Goal: Check status: Check status

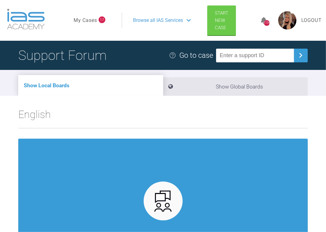
click at [86, 20] on link "My Cases" at bounding box center [85, 20] width 23 height 8
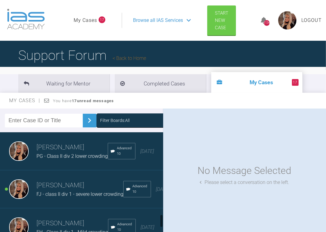
scroll to position [727, 0]
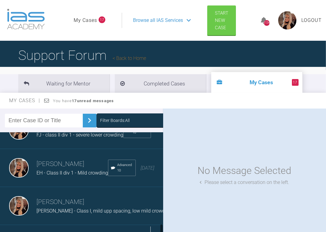
click at [63, 226] on div "Load more" at bounding box center [83, 234] width 167 height 19
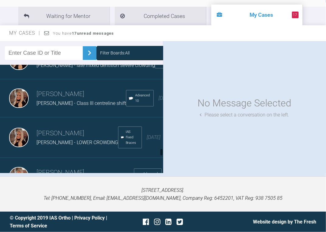
scroll to position [1287, 0]
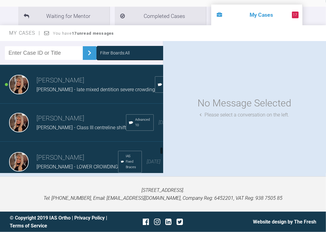
click at [51, 56] on div "[PERSON_NAME] - Class II div 2 spacing" at bounding box center [80, 52] width 86 height 8
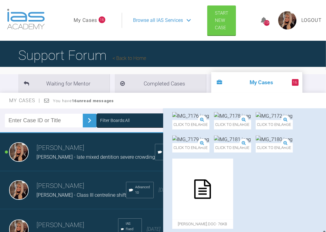
scroll to position [5932, 0]
click at [214, 120] on img at bounding box center [232, 116] width 37 height 8
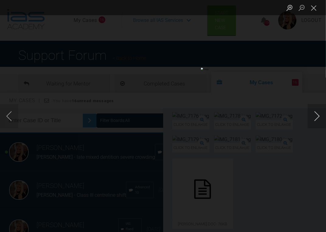
click at [319, 114] on button "Next image" at bounding box center [317, 116] width 18 height 24
click at [12, 119] on button "Previous image" at bounding box center [9, 116] width 18 height 24
click at [311, 112] on button "Next image" at bounding box center [317, 116] width 18 height 24
click at [317, 10] on button "Close lightbox" at bounding box center [314, 7] width 12 height 11
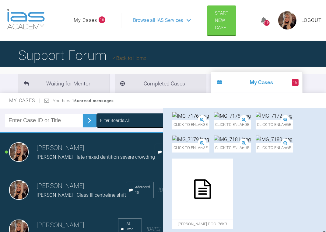
scroll to position [5810, 0]
click at [209, 120] on img at bounding box center [190, 116] width 37 height 8
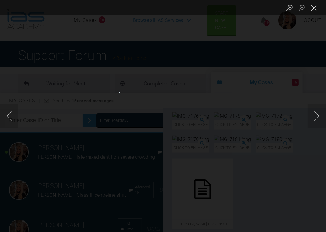
click at [314, 9] on button "Close lightbox" at bounding box center [314, 7] width 12 height 11
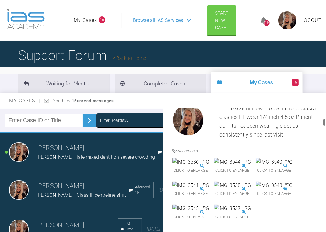
scroll to position [0, 0]
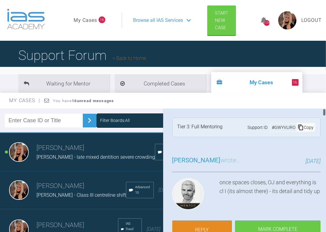
drag, startPoint x: 324, startPoint y: 229, endPoint x: 316, endPoint y: 112, distance: 117.8
click at [316, 112] on div "[PERSON_NAME] [PERSON_NAME] - Class II div 2 spacing a few seconds ago Tier 3: …" at bounding box center [244, 175] width 163 height 132
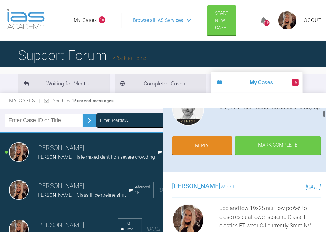
scroll to position [122, 0]
